Goal: Navigation & Orientation: Find specific page/section

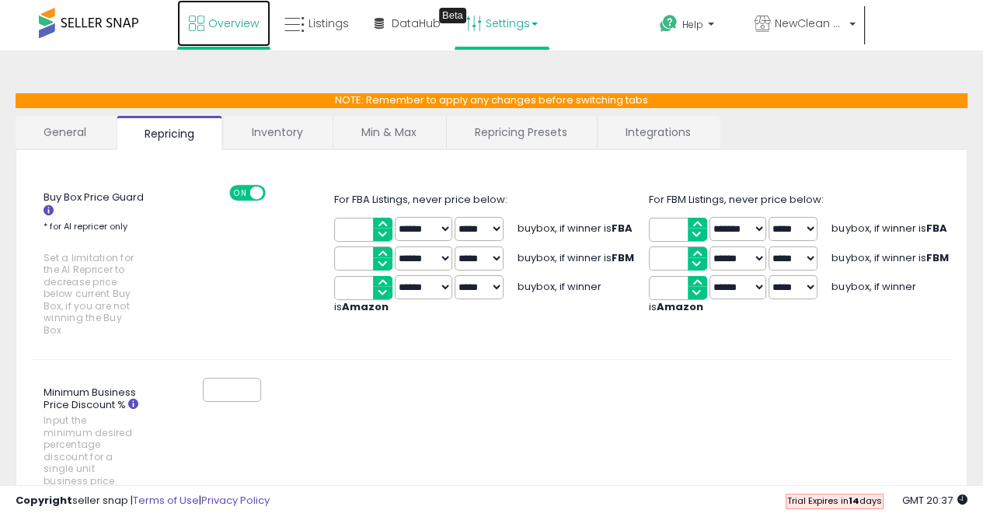
click at [230, 20] on span "Overview" at bounding box center [233, 24] width 51 height 16
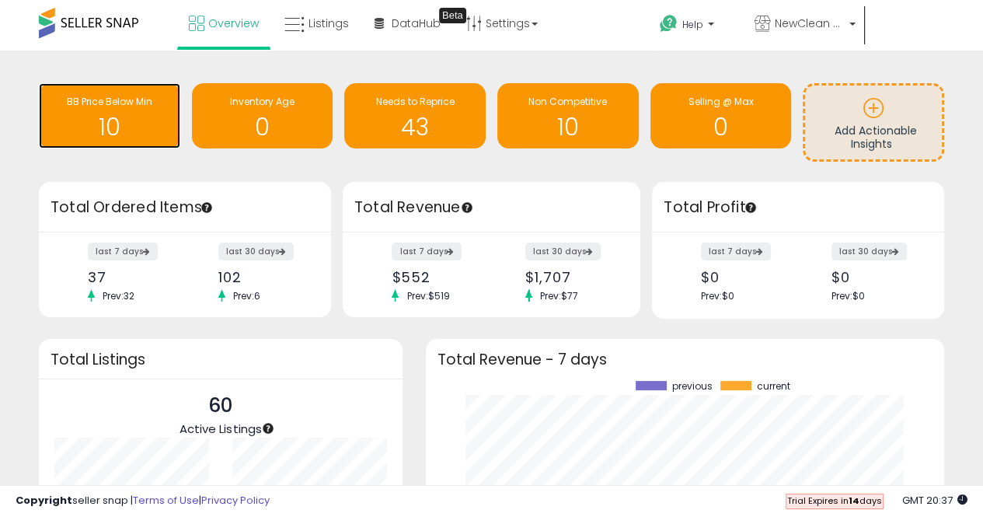
click at [96, 126] on h1 "10" at bounding box center [110, 127] width 126 height 26
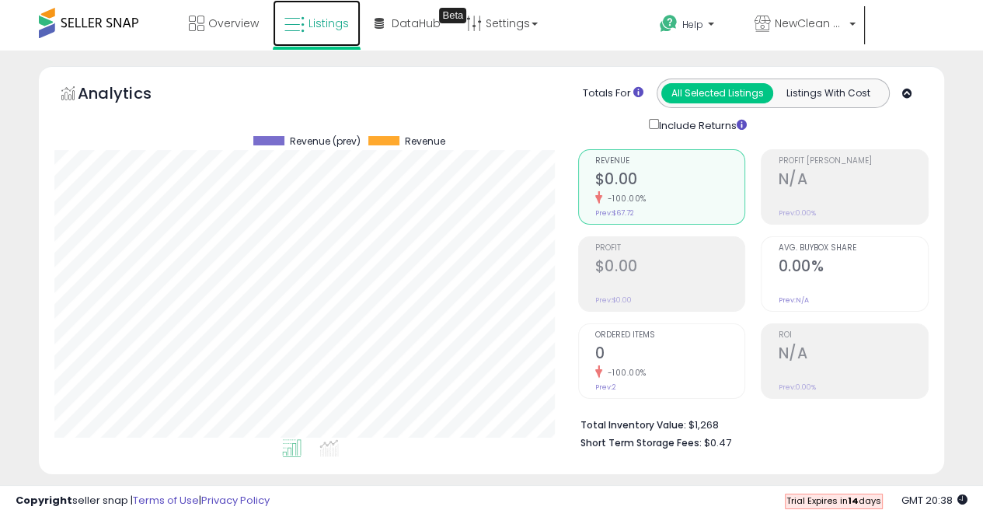
click at [312, 26] on span "Listings" at bounding box center [329, 24] width 40 height 16
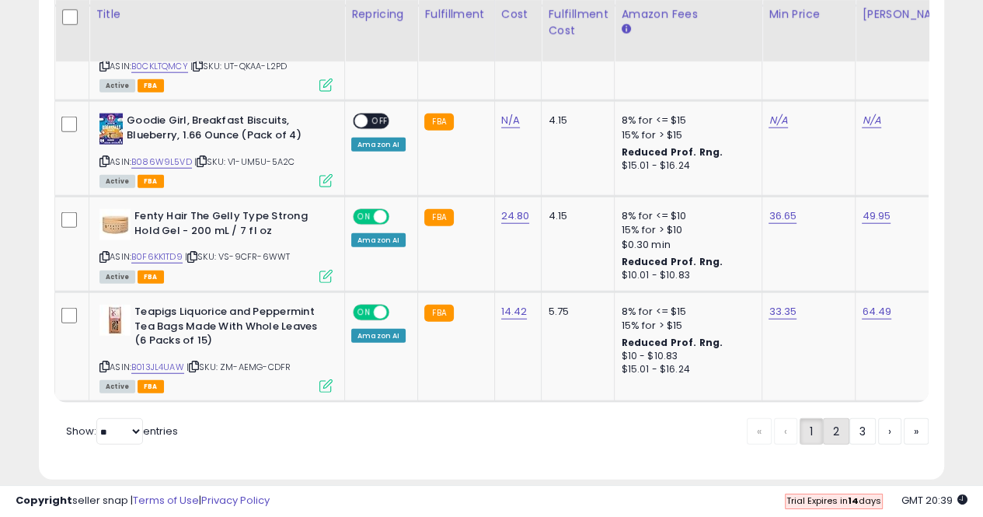
click at [839, 418] on link "2" at bounding box center [836, 431] width 26 height 26
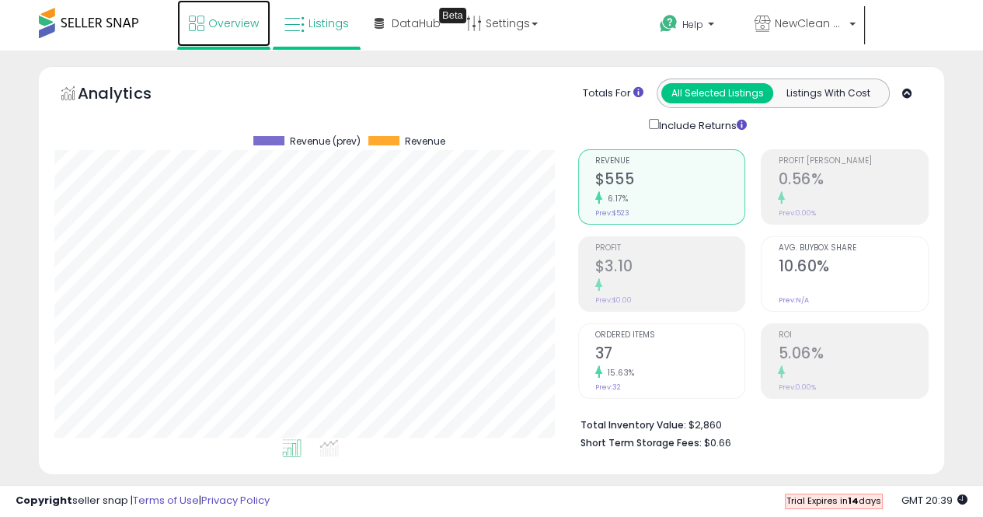
click at [218, 13] on link "Overview" at bounding box center [223, 23] width 93 height 47
